Goal: Task Accomplishment & Management: Manage account settings

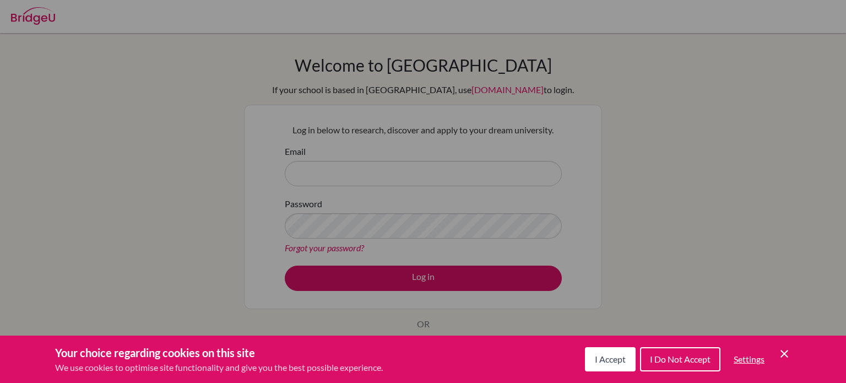
click at [599, 362] on span "I Accept" at bounding box center [610, 358] width 31 height 10
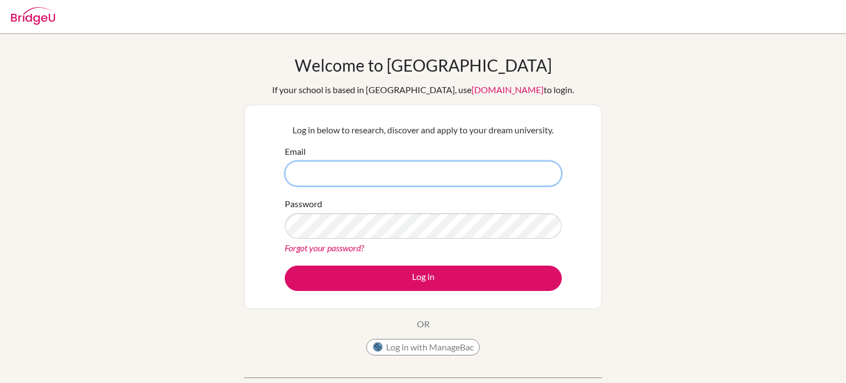
click at [439, 163] on input "Email" at bounding box center [423, 173] width 277 height 25
type input "[EMAIL_ADDRESS][DOMAIN_NAME]"
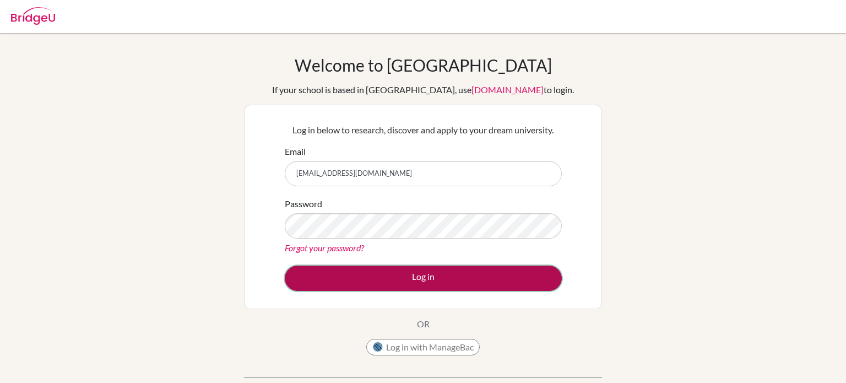
click at [554, 274] on button "Log in" at bounding box center [423, 277] width 277 height 25
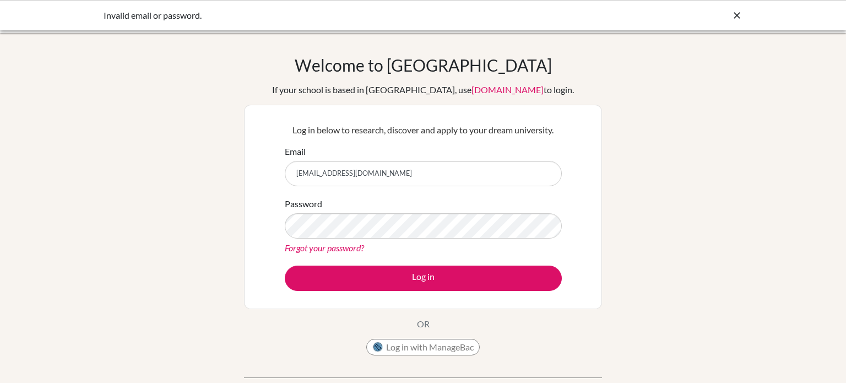
click at [356, 243] on link "Forgot your password?" at bounding box center [324, 247] width 79 height 10
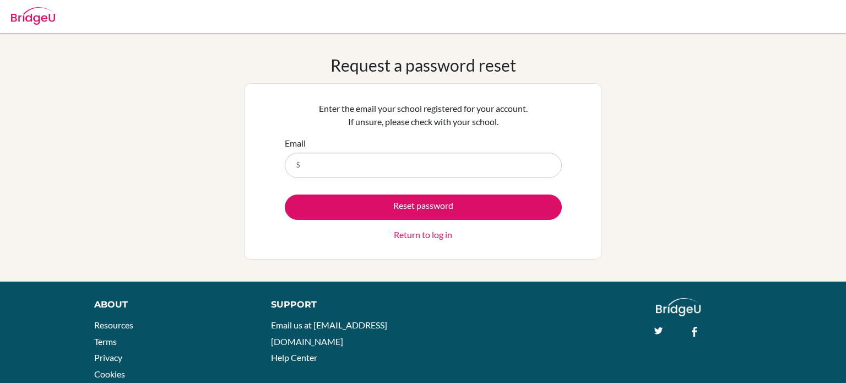
type input "[EMAIL_ADDRESS][DOMAIN_NAME]"
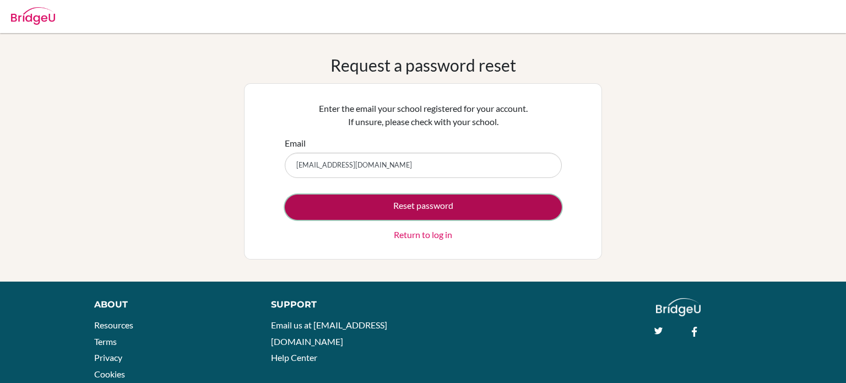
click at [395, 209] on button "Reset password" at bounding box center [423, 206] width 277 height 25
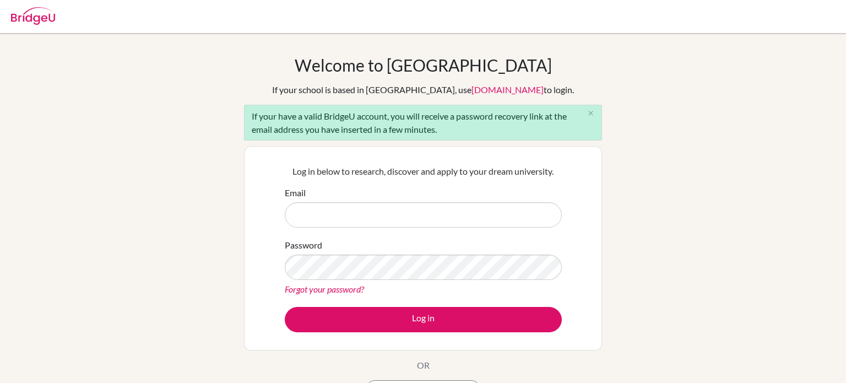
click at [393, 211] on input "Email" at bounding box center [423, 214] width 277 height 25
type input "[EMAIL_ADDRESS][DOMAIN_NAME]"
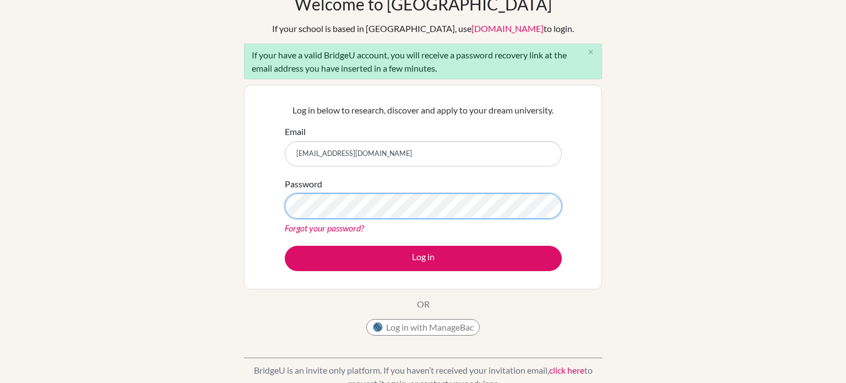
scroll to position [61, 0]
